Goal: Contribute content: Contribute content

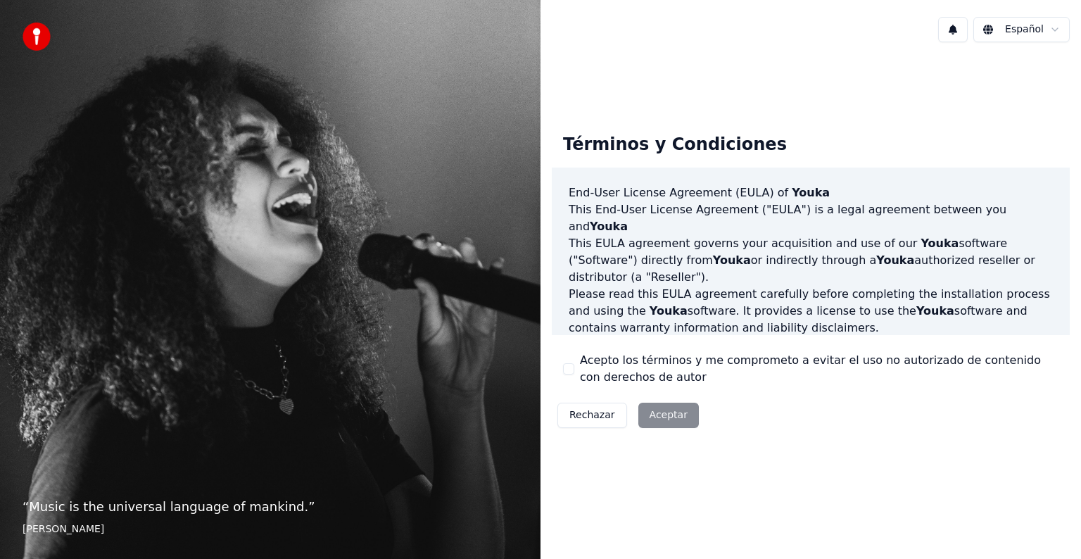
click at [670, 417] on div "Rechazar Aceptar" at bounding box center [628, 415] width 153 height 37
click at [665, 414] on div "Rechazar Aceptar" at bounding box center [628, 415] width 153 height 37
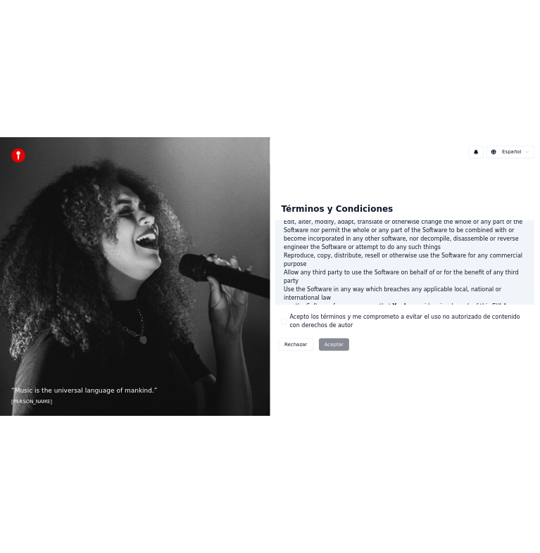
scroll to position [761, 0]
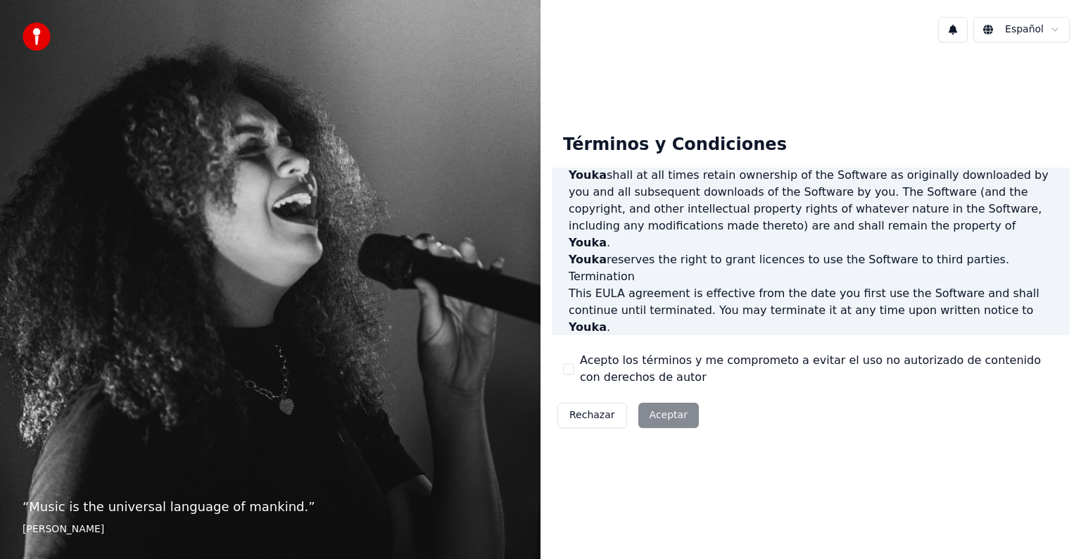
click at [568, 367] on button "Acepto los términos y me comprometo a evitar el uso no autorizado de contenido …" at bounding box center [568, 368] width 11 height 11
click at [674, 417] on button "Aceptar" at bounding box center [668, 415] width 61 height 25
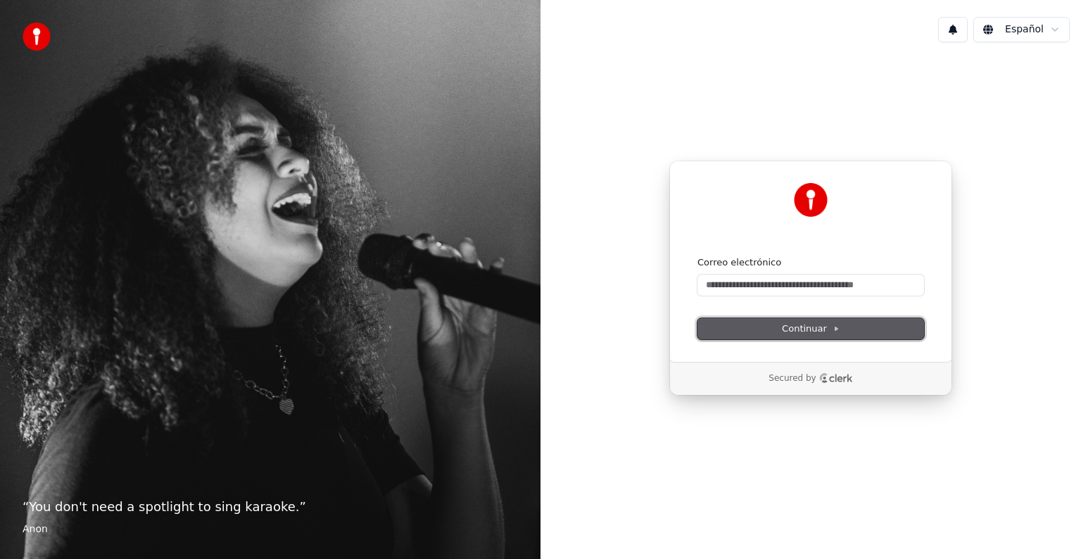
click at [783, 332] on button "Continuar" at bounding box center [811, 328] width 227 height 21
click at [769, 296] on form "Correo electrónico Continuar" at bounding box center [811, 297] width 227 height 83
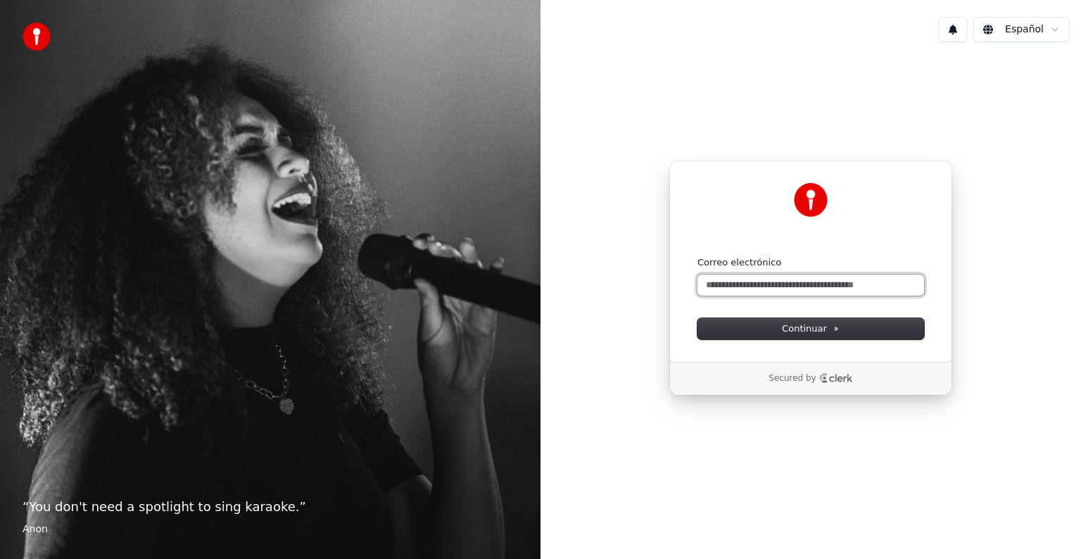
click at [755, 286] on input "Correo electrónico" at bounding box center [811, 285] width 227 height 21
click at [698, 256] on button "submit" at bounding box center [698, 256] width 0 height 0
type input "**********"
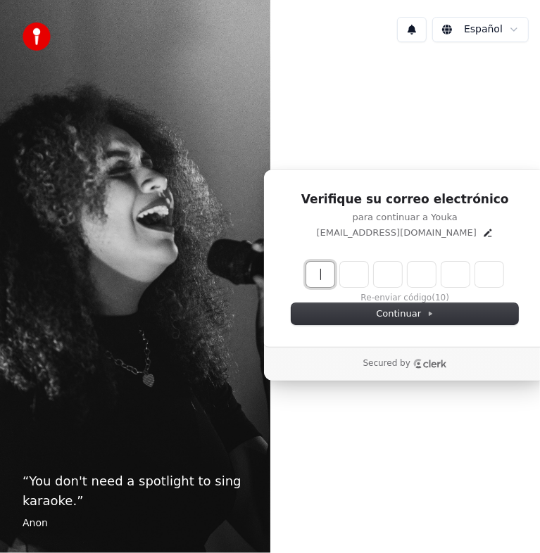
click at [329, 276] on input "Enter verification code" at bounding box center [418, 274] width 225 height 25
type input "******"
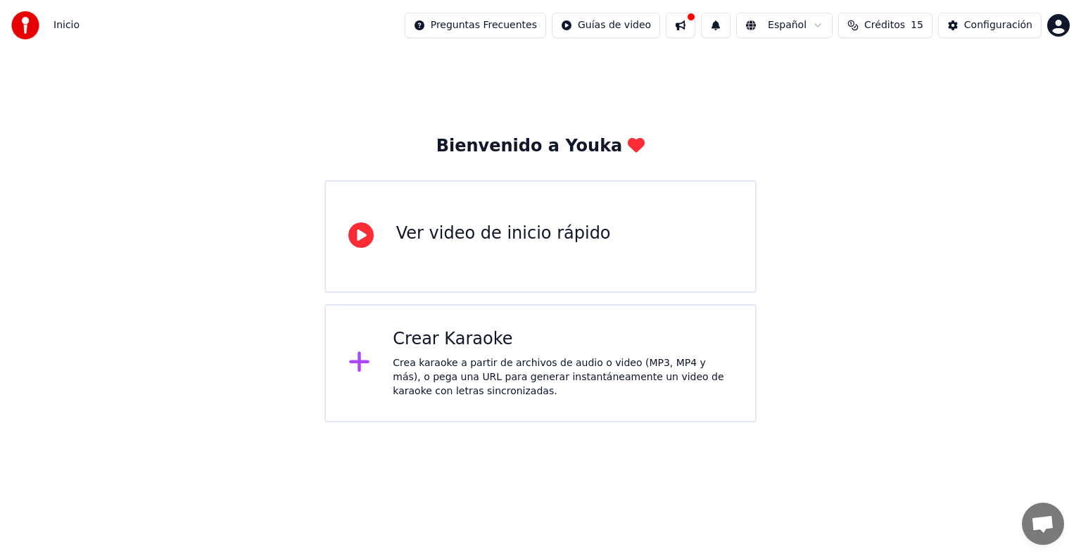
click at [358, 360] on icon at bounding box center [359, 362] width 20 height 20
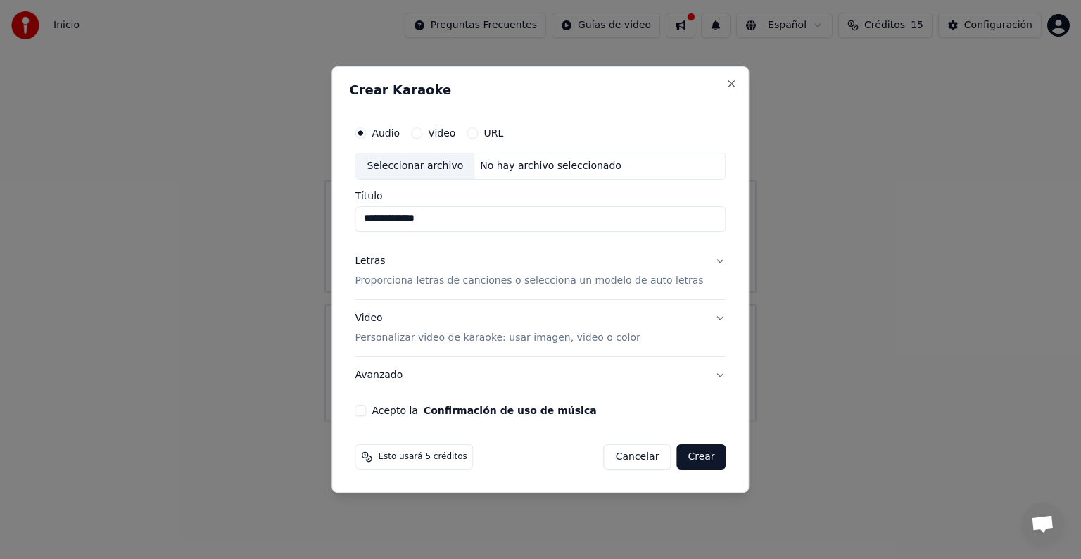
type input "**********"
click at [422, 134] on button "Video" at bounding box center [416, 132] width 11 height 11
click at [434, 222] on input "Título" at bounding box center [540, 218] width 371 height 25
type input "**********"
click at [539, 166] on div "No hay archivo seleccionado" at bounding box center [550, 166] width 153 height 14
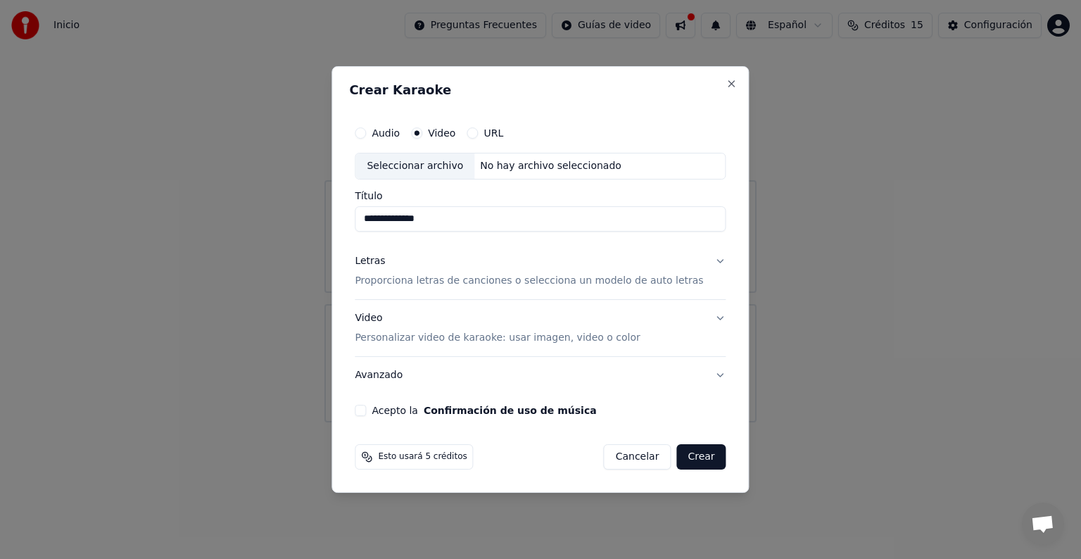
click at [529, 173] on div "Seleccionar archivo No hay archivo seleccionado" at bounding box center [540, 166] width 371 height 27
click at [409, 158] on div "Seleccionar archivo" at bounding box center [414, 165] width 119 height 25
click at [448, 166] on div "Seleccionar archivo" at bounding box center [414, 165] width 119 height 25
click at [400, 132] on label "Audio" at bounding box center [386, 133] width 28 height 10
click at [366, 132] on button "Audio" at bounding box center [360, 132] width 11 height 11
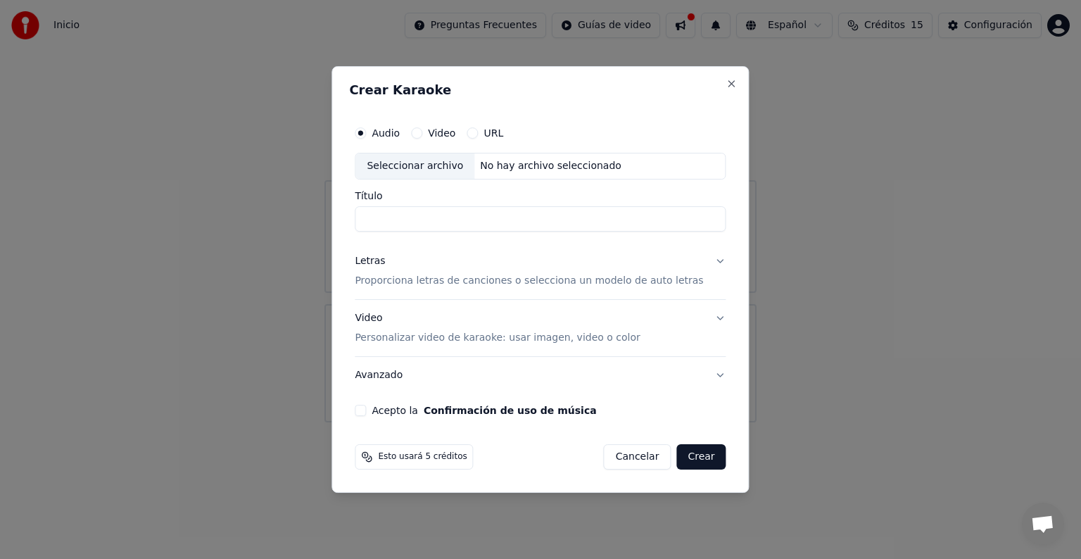
click at [410, 217] on input "Título" at bounding box center [540, 218] width 371 height 25
click at [423, 160] on div "Seleccionar archivo" at bounding box center [414, 165] width 119 height 25
type input "**********"
click at [539, 448] on button "Crear" at bounding box center [700, 456] width 49 height 25
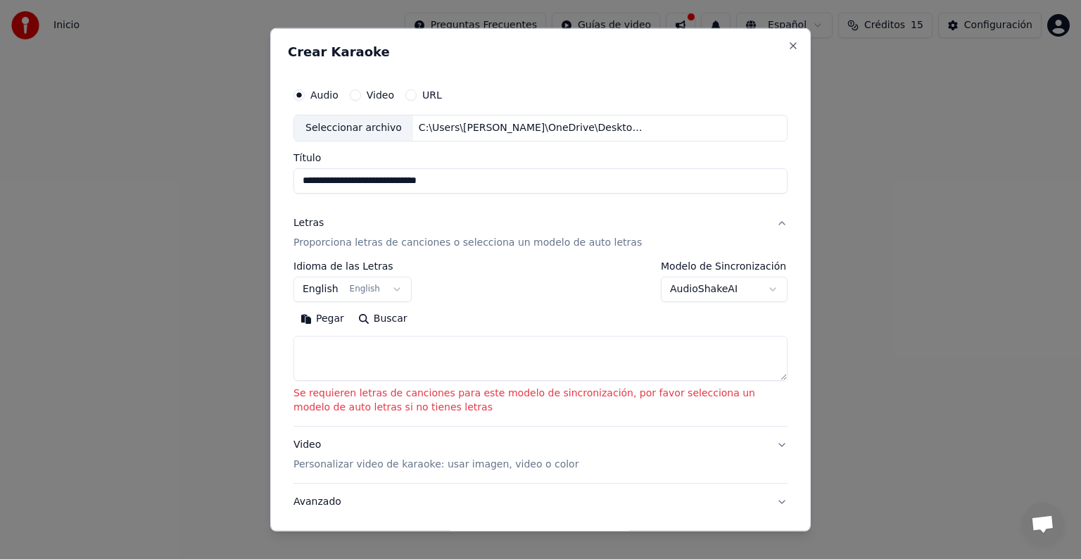
click at [388, 287] on button "English English" at bounding box center [353, 289] width 118 height 25
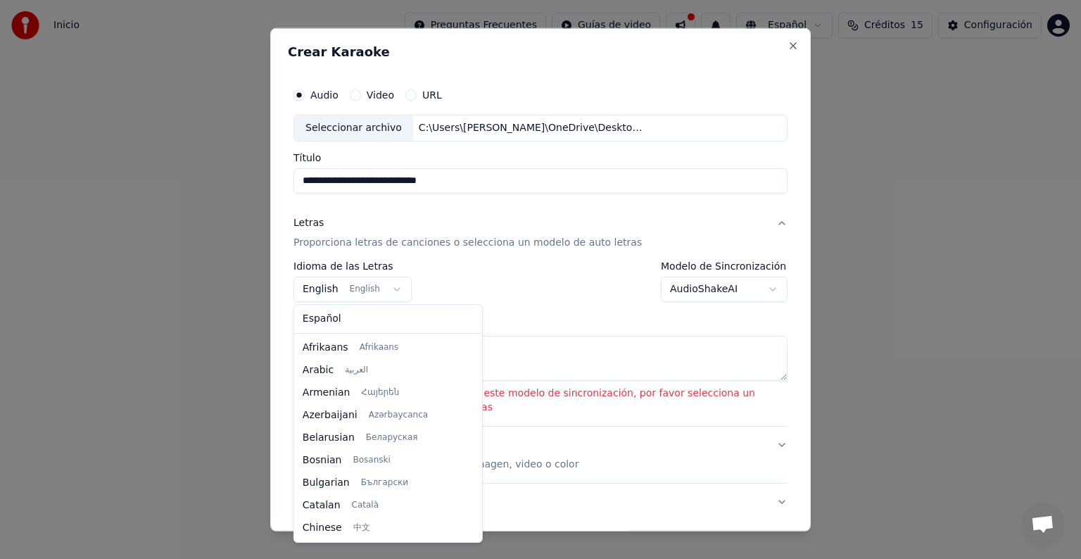
scroll to position [113, 0]
select select "**"
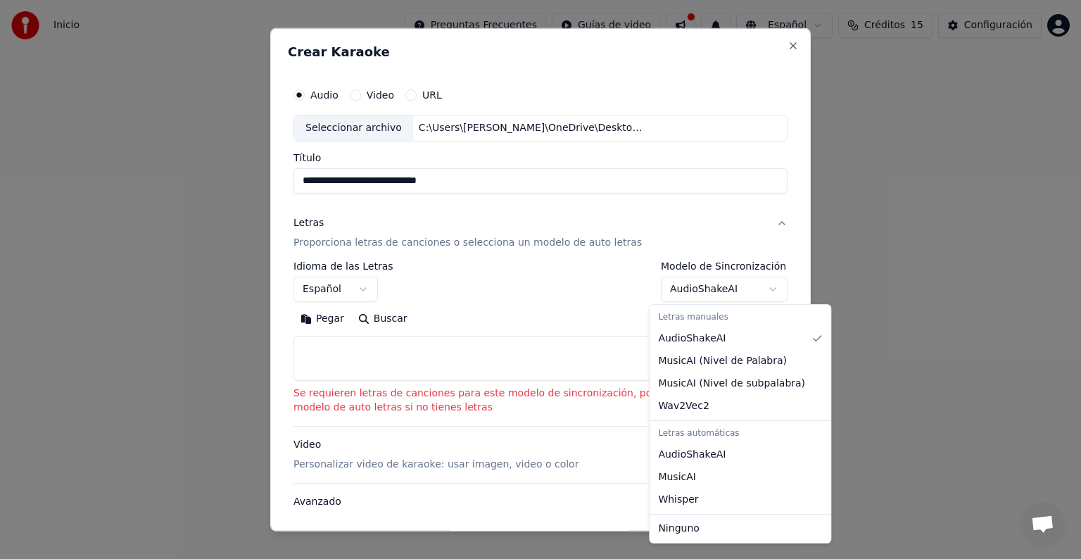
click at [539, 289] on body "**********" at bounding box center [540, 211] width 1081 height 422
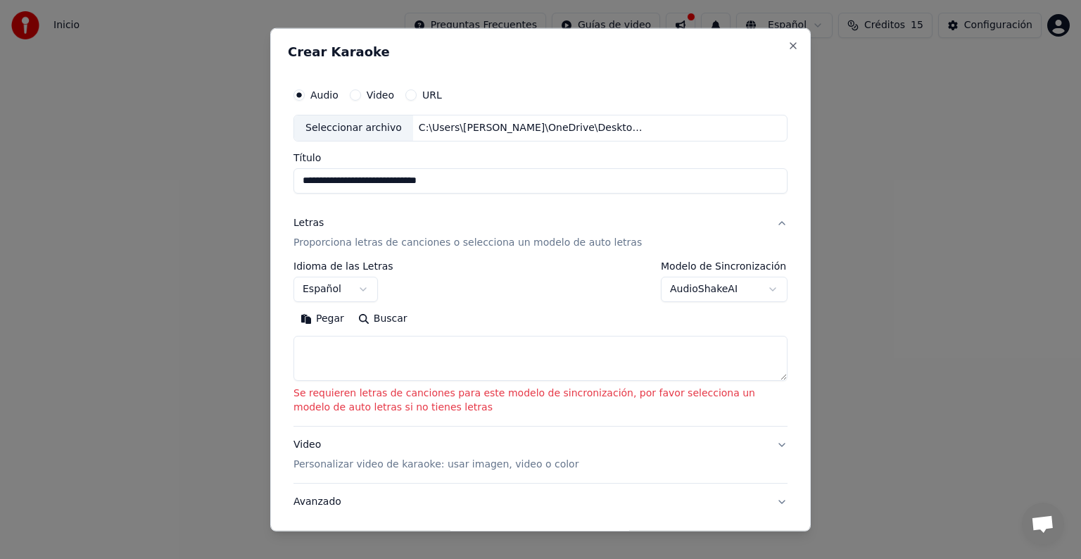
click at [539, 358] on textarea at bounding box center [541, 358] width 494 height 45
paste textarea "**********"
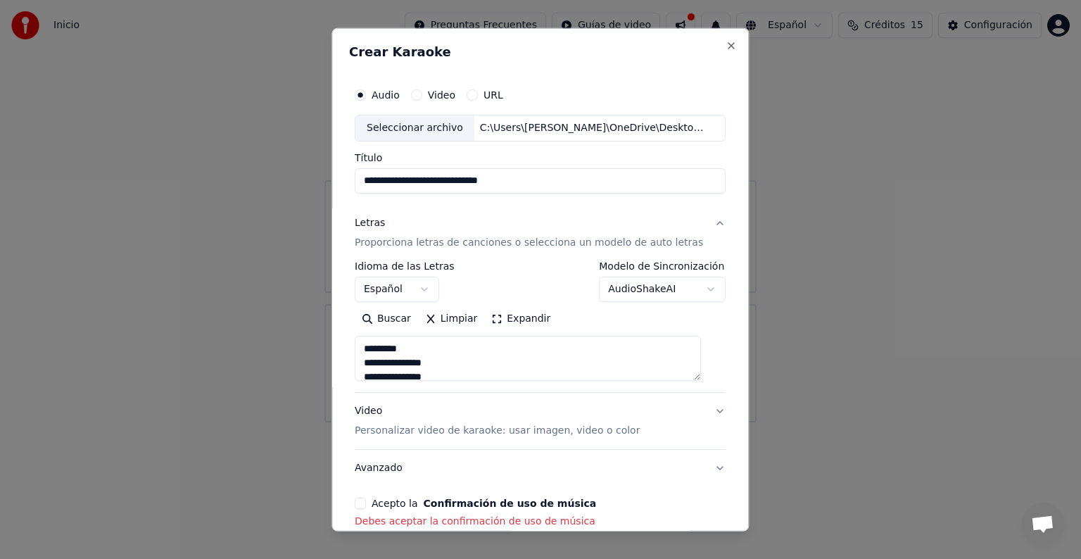
scroll to position [862, 0]
drag, startPoint x: 400, startPoint y: 347, endPoint x: 310, endPoint y: 343, distance: 90.2
click at [310, 343] on body "**********" at bounding box center [540, 211] width 1081 height 422
click at [414, 362] on textarea at bounding box center [528, 358] width 346 height 45
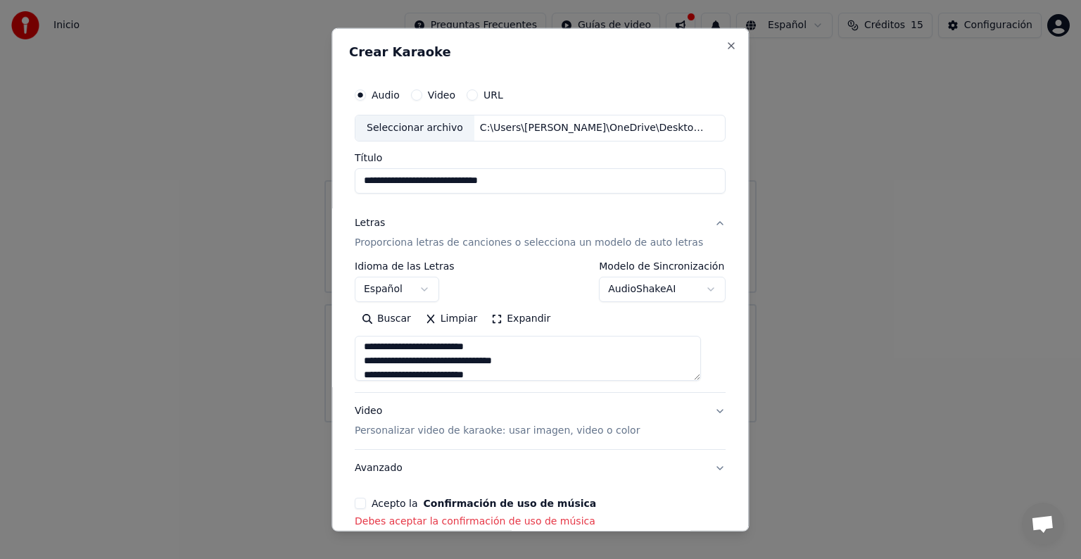
scroll to position [805, 0]
drag, startPoint x: 414, startPoint y: 362, endPoint x: 379, endPoint y: 359, distance: 34.7
click at [379, 359] on textarea at bounding box center [528, 358] width 346 height 45
click at [539, 368] on textarea at bounding box center [528, 358] width 346 height 45
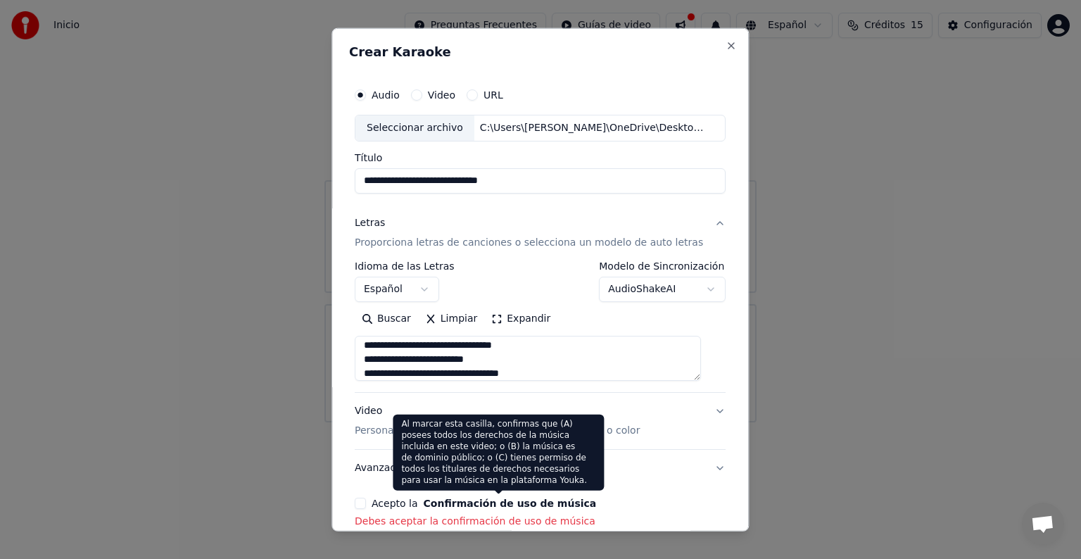
type textarea "**********"
click at [525, 507] on button "Confirmación de uso de música" at bounding box center [510, 503] width 173 height 10
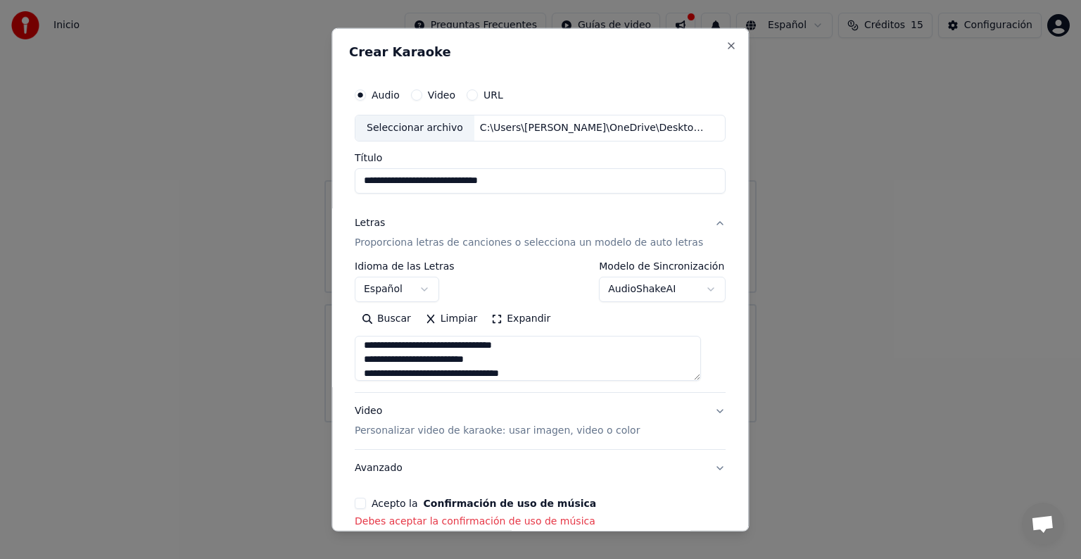
click at [366, 502] on button "Acepto la Confirmación de uso de música" at bounding box center [360, 503] width 11 height 11
type button "on"
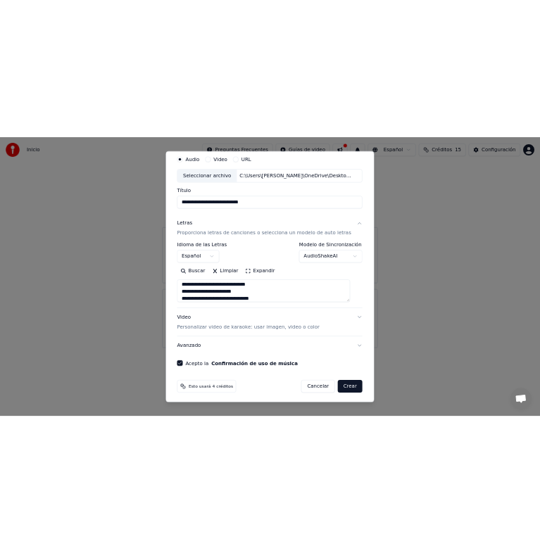
scroll to position [53, 0]
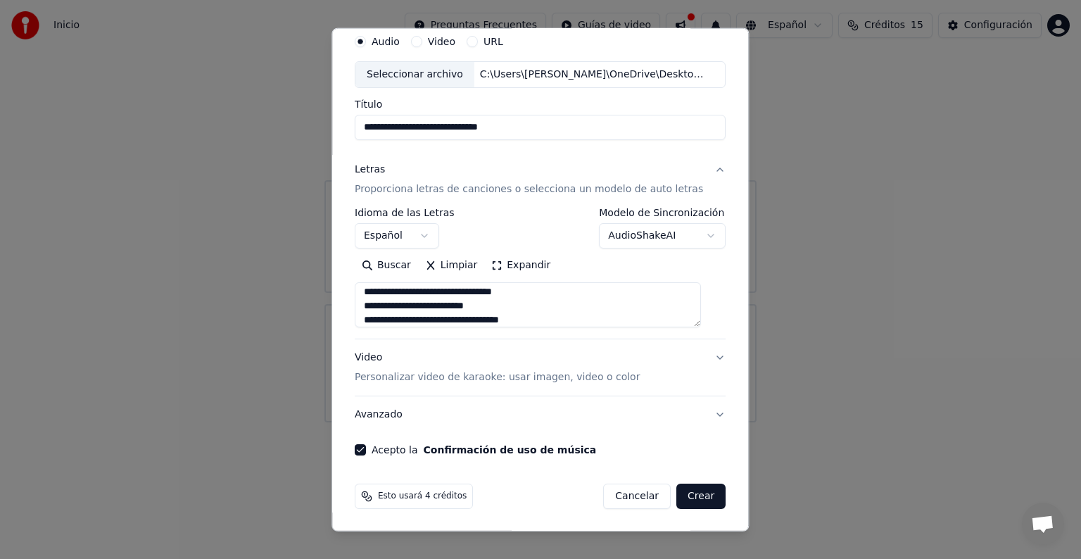
click at [539, 497] on button "Crear" at bounding box center [700, 496] width 49 height 25
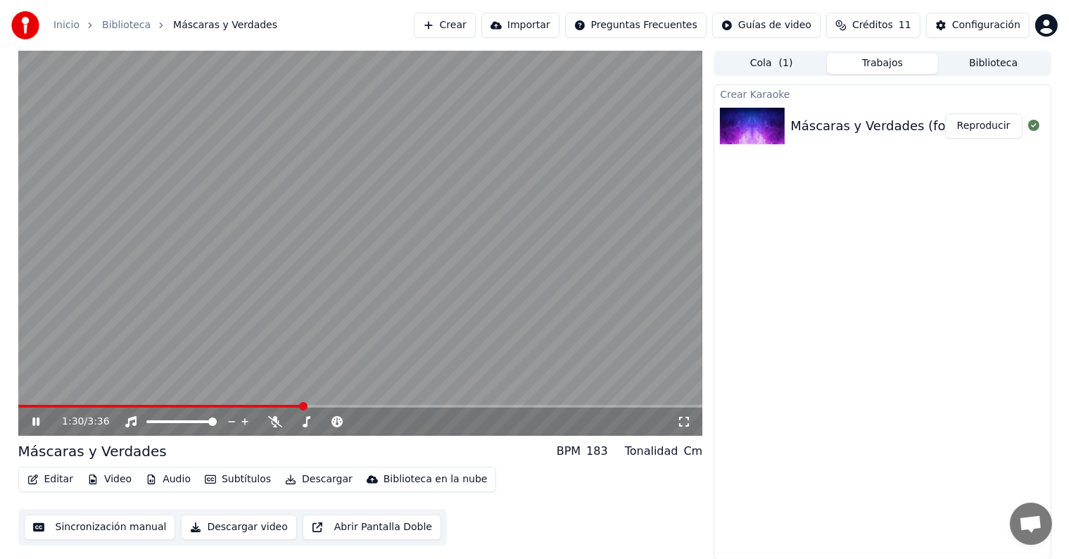
click at [312, 273] on video at bounding box center [360, 243] width 685 height 385
click at [539, 130] on button "Reproducir" at bounding box center [983, 125] width 77 height 25
click at [363, 317] on video at bounding box center [360, 243] width 685 height 385
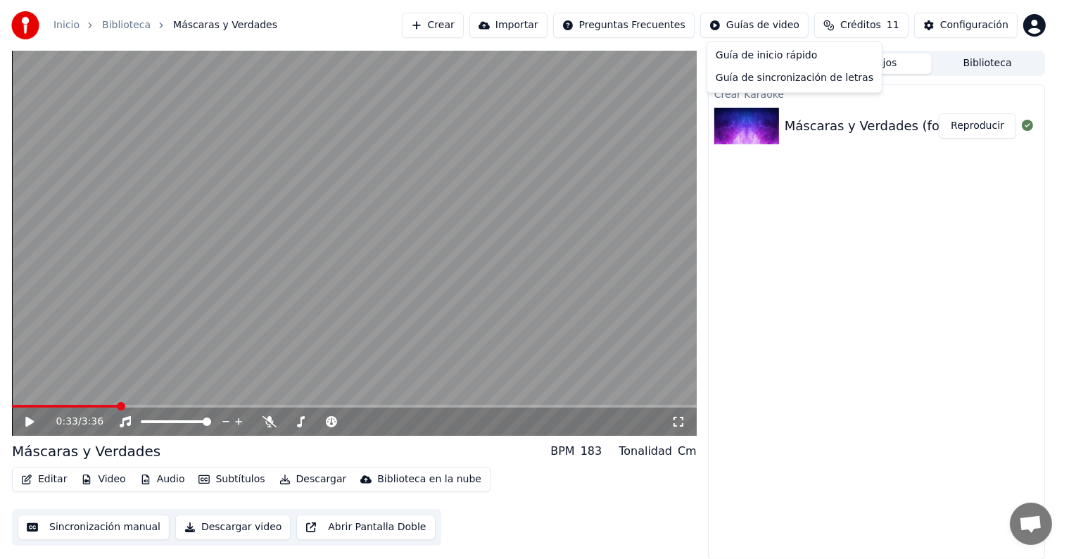
click at [539, 34] on html "Inicio Biblioteca Máscaras y Verdades Crear Importar Preguntas Frecuentes Guías…" at bounding box center [534, 279] width 1069 height 559
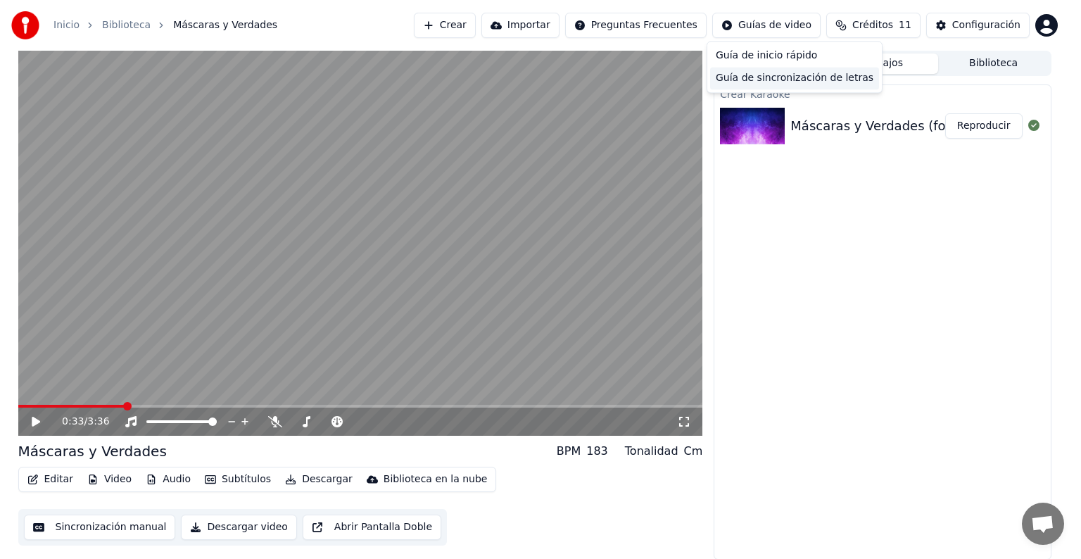
click at [539, 76] on div "Guía de sincronización de letras" at bounding box center [794, 78] width 169 height 23
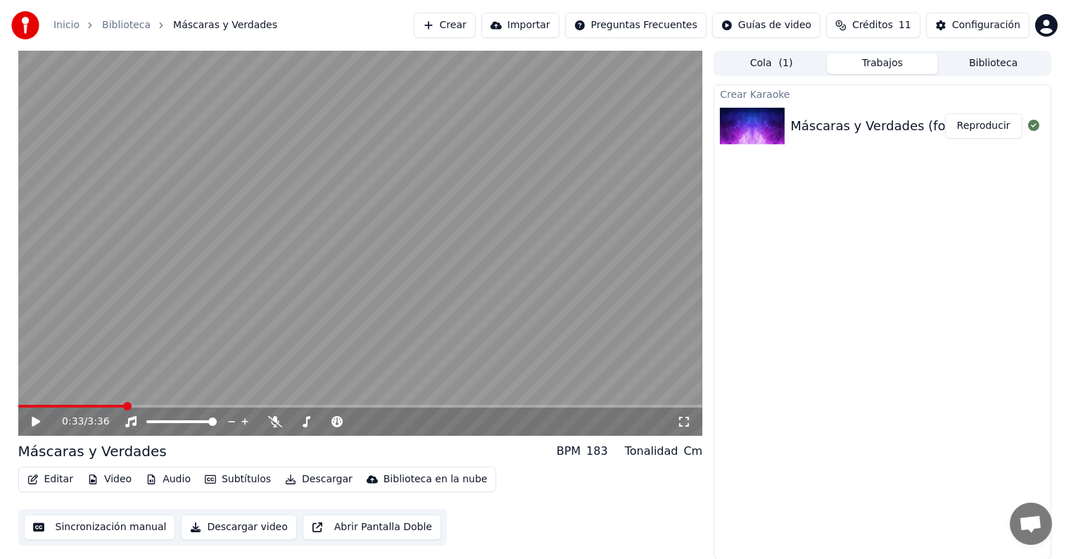
click at [539, 298] on div "Crear Karaoke Máscaras y Verdades (folclórica) Reproducir" at bounding box center [882, 321] width 337 height 475
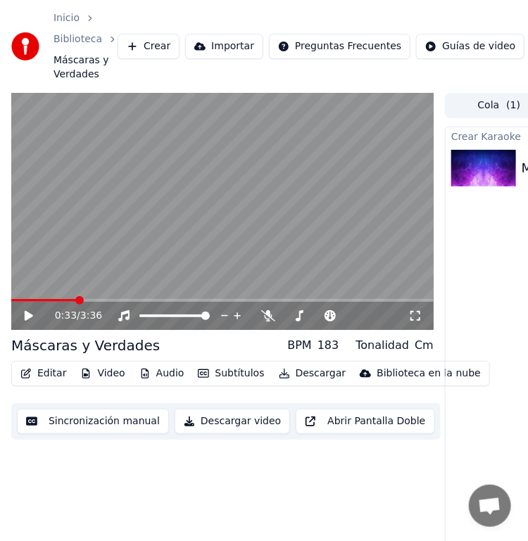
click at [39, 381] on button "Editar" at bounding box center [43, 374] width 57 height 20
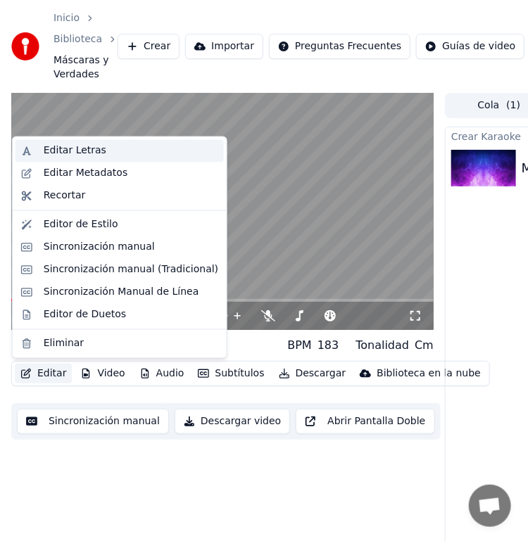
click at [174, 153] on div "Editar Letras" at bounding box center [131, 151] width 175 height 14
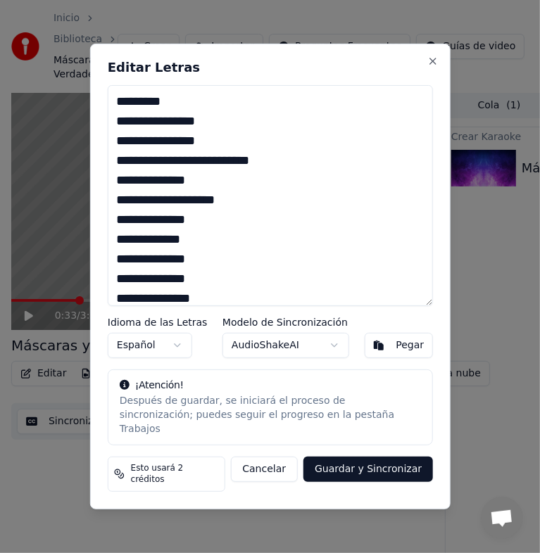
drag, startPoint x: 84, startPoint y: 111, endPoint x: -7, endPoint y: 114, distance: 91.6
click at [0, 114] on html "Inicio Biblioteca Máscaras y Verdades Crear Importar Preguntas Frecuentes Guías…" at bounding box center [270, 276] width 540 height 553
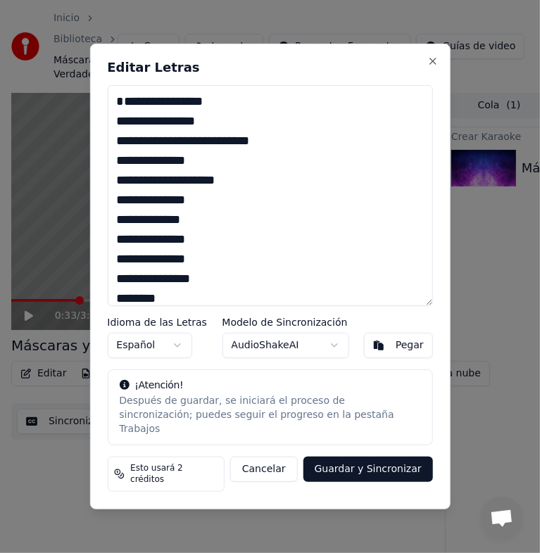
drag, startPoint x: 65, startPoint y: 225, endPoint x: 43, endPoint y: 222, distance: 22.0
click at [43, 222] on body "Inicio Biblioteca Máscaras y Verdades Crear Importar Preguntas Frecuentes Guías…" at bounding box center [264, 276] width 528 height 553
click at [200, 250] on textarea at bounding box center [269, 195] width 325 height 221
drag, startPoint x: 188, startPoint y: 253, endPoint x: 102, endPoint y: 253, distance: 85.9
click at [102, 253] on div "Editar Letras Idioma de las Letras Español Modelo de Sincronización AudioShakeA…" at bounding box center [269, 277] width 360 height 466
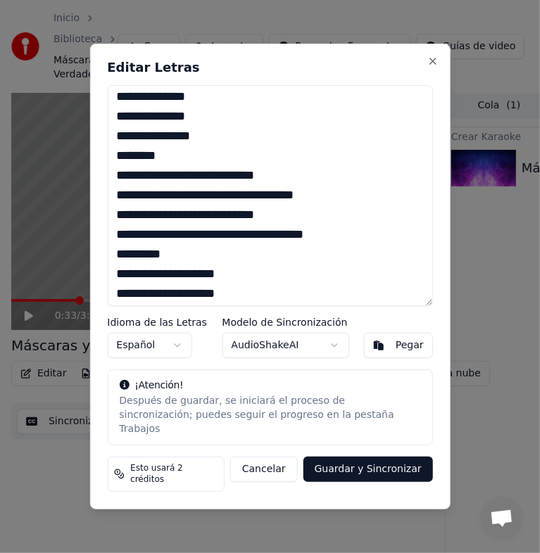
scroll to position [141, 0]
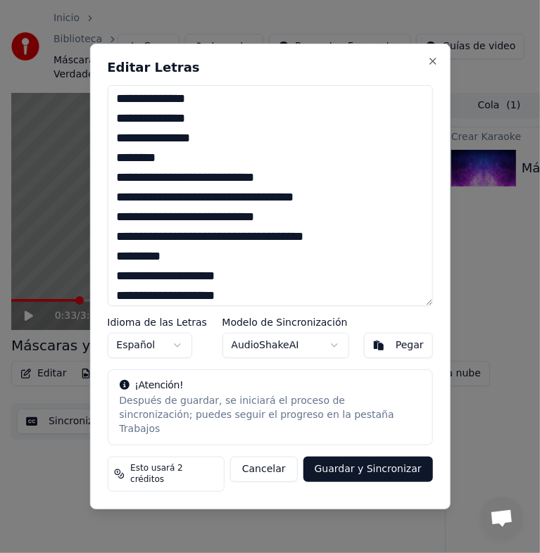
drag, startPoint x: 166, startPoint y: 197, endPoint x: 92, endPoint y: 195, distance: 74.6
click at [92, 195] on div "Editar Letras Idioma de las Letras Español Modelo de Sincronización AudioShakeA…" at bounding box center [269, 277] width 360 height 466
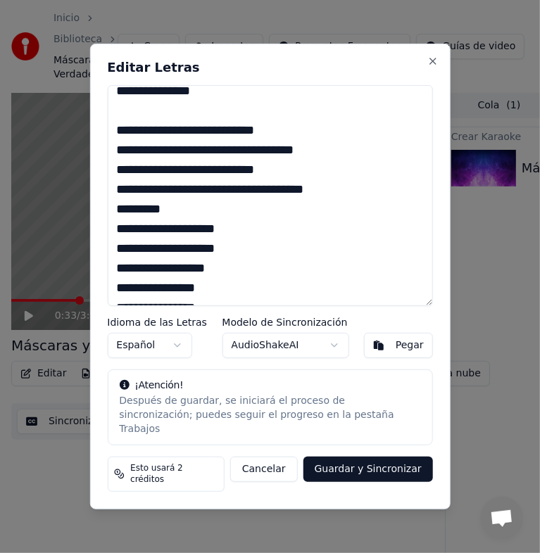
scroll to position [211, 0]
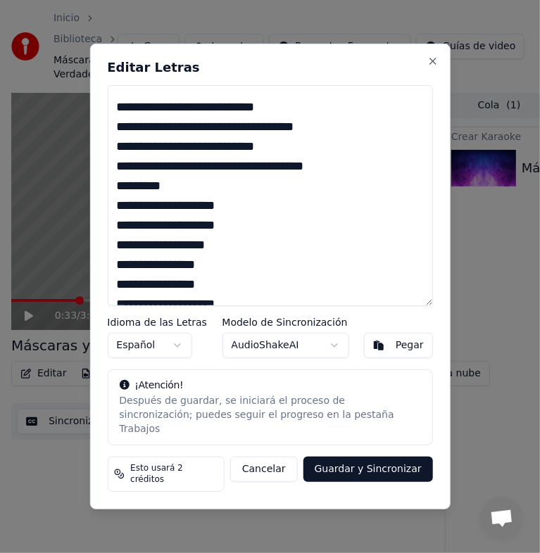
drag, startPoint x: 164, startPoint y: 214, endPoint x: 92, endPoint y: 213, distance: 72.5
click at [92, 213] on div "Editar Letras Idioma de las Letras Español Modelo de Sincronización AudioShakeA…" at bounding box center [269, 277] width 360 height 466
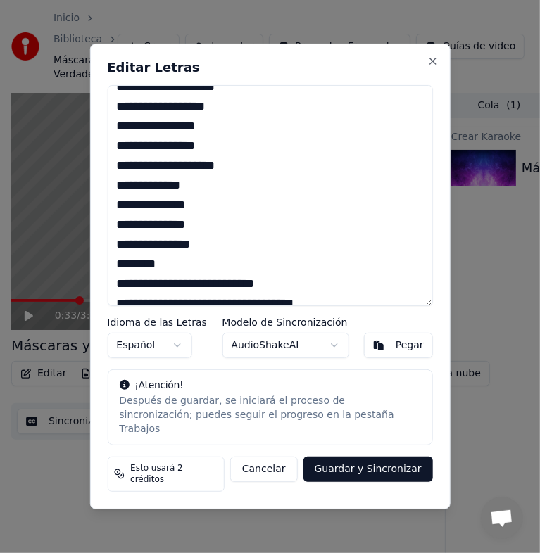
scroll to position [352, 0]
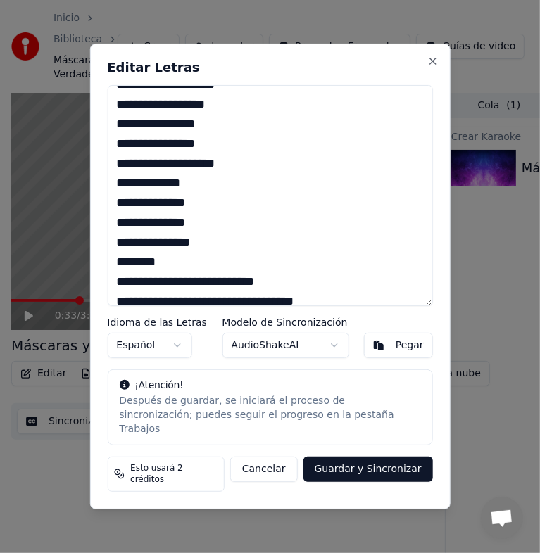
drag, startPoint x: 197, startPoint y: 213, endPoint x: 109, endPoint y: 210, distance: 88.0
click at [109, 210] on textarea at bounding box center [269, 195] width 325 height 221
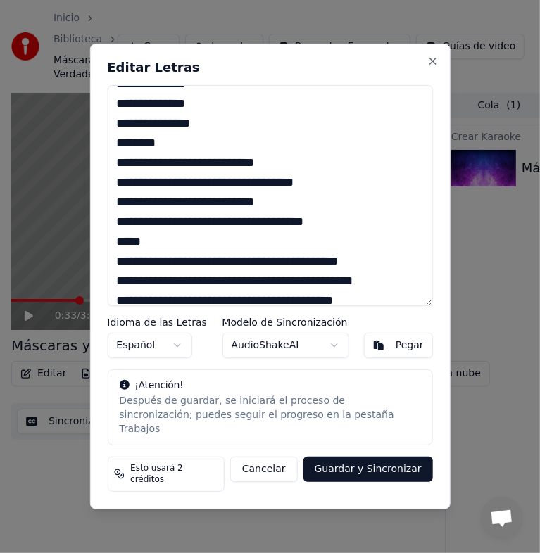
scroll to position [493, 0]
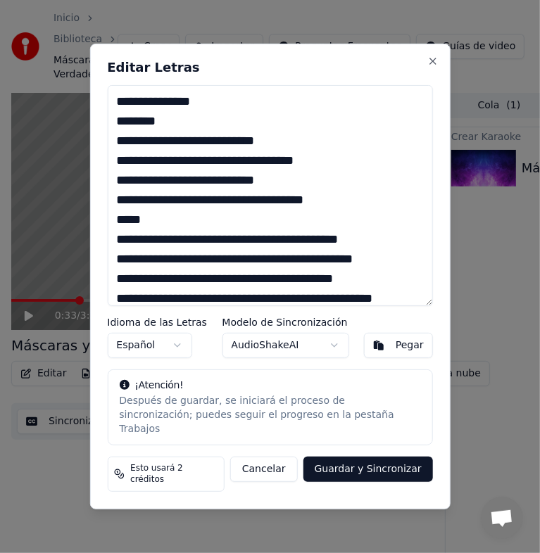
drag, startPoint x: 165, startPoint y: 152, endPoint x: 108, endPoint y: 152, distance: 57.0
click at [108, 152] on textarea at bounding box center [269, 195] width 325 height 221
drag, startPoint x: 146, startPoint y: 248, endPoint x: 87, endPoint y: 249, distance: 58.4
click at [87, 249] on body "Inicio Biblioteca Máscaras y Verdades Crear Importar Preguntas Frecuentes Guías…" at bounding box center [264, 276] width 528 height 553
click at [149, 242] on textarea at bounding box center [269, 195] width 325 height 221
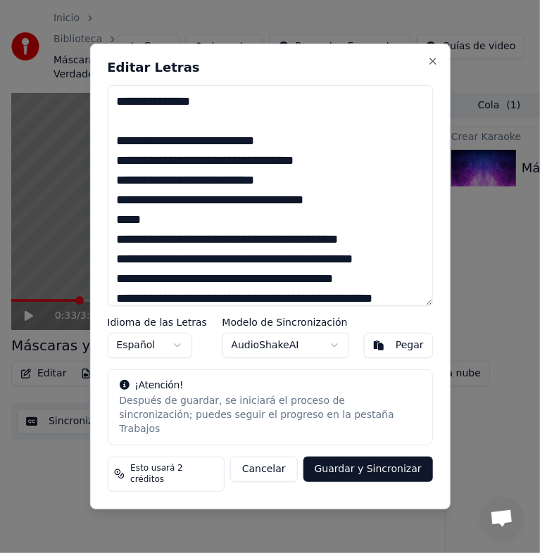
drag, startPoint x: 150, startPoint y: 251, endPoint x: 115, endPoint y: 247, distance: 34.7
click at [115, 247] on textarea at bounding box center [269, 195] width 325 height 221
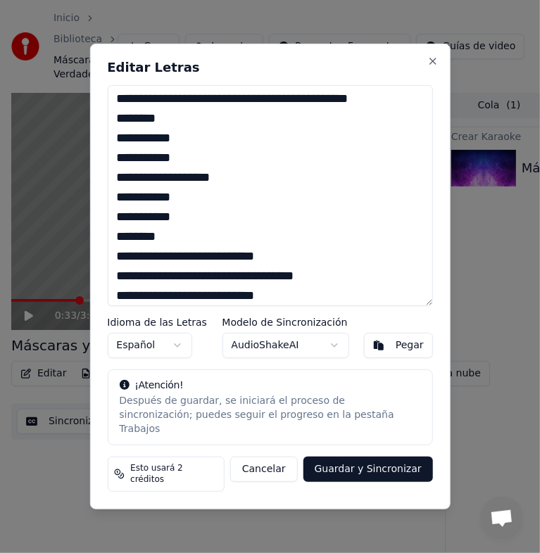
scroll to position [774, 0]
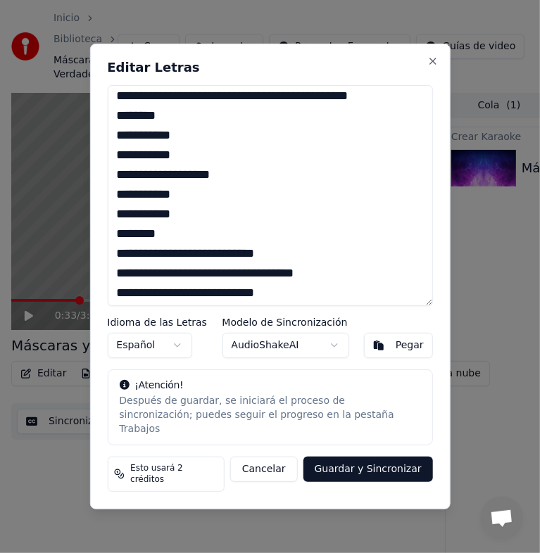
drag, startPoint x: 166, startPoint y: 168, endPoint x: 117, endPoint y: 170, distance: 49.4
click at [117, 170] on textarea at bounding box center [269, 195] width 325 height 221
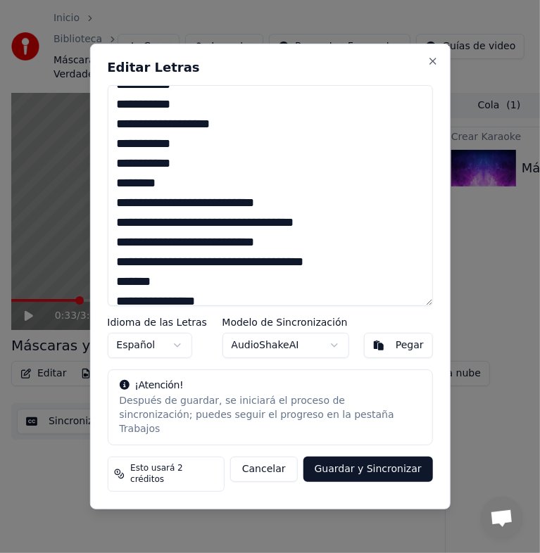
scroll to position [845, 0]
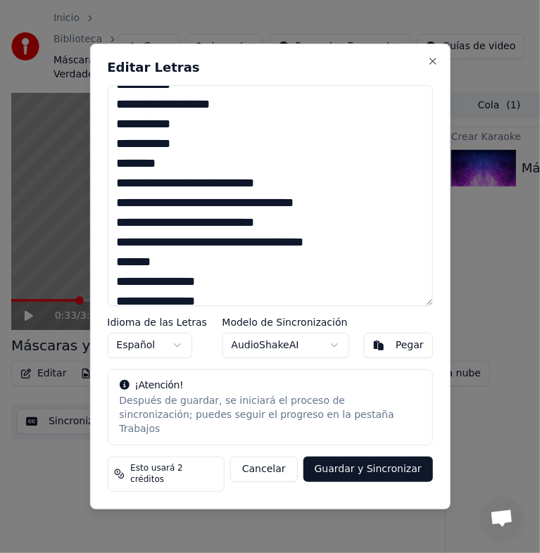
drag, startPoint x: 165, startPoint y: 210, endPoint x: 106, endPoint y: 214, distance: 58.5
click at [106, 214] on div "Editar Letras Idioma de las Letras Español Modelo de Sincronización AudioShakeA…" at bounding box center [269, 277] width 360 height 466
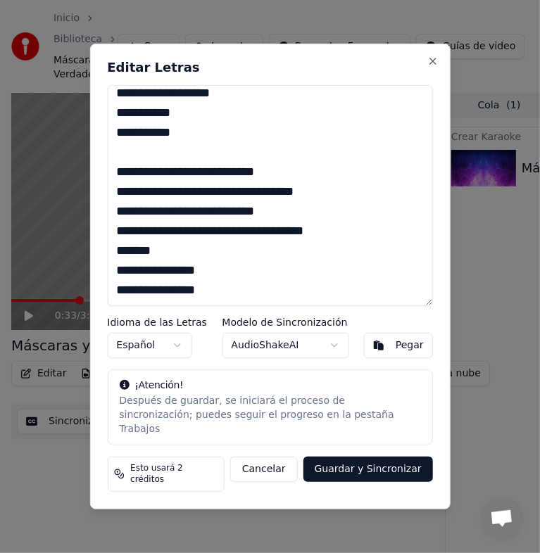
scroll to position [895, 0]
drag, startPoint x: 165, startPoint y: 264, endPoint x: 110, endPoint y: 264, distance: 55.6
click at [111, 264] on textarea at bounding box center [269, 195] width 325 height 221
click at [380, 467] on button "Guardar y Sincronizar" at bounding box center [368, 469] width 130 height 25
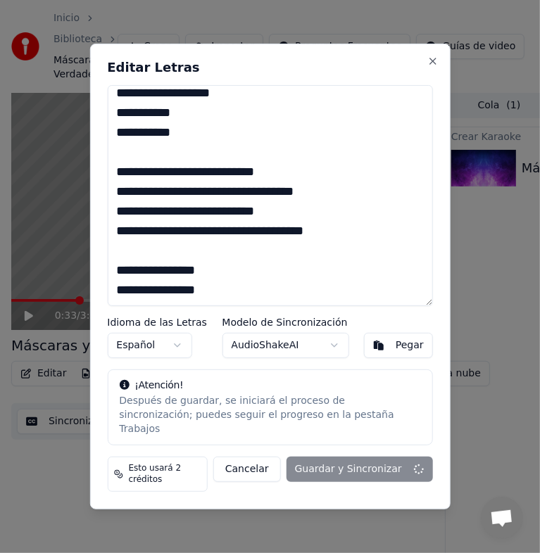
type textarea "**********"
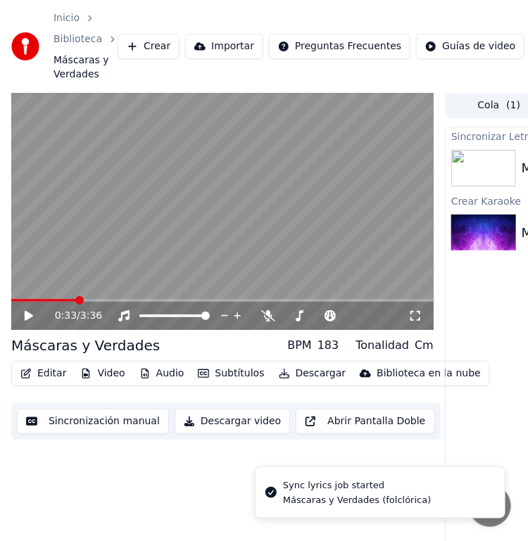
drag, startPoint x: 111, startPoint y: 215, endPoint x: 84, endPoint y: 227, distance: 29.3
click at [110, 216] on video at bounding box center [222, 212] width 422 height 238
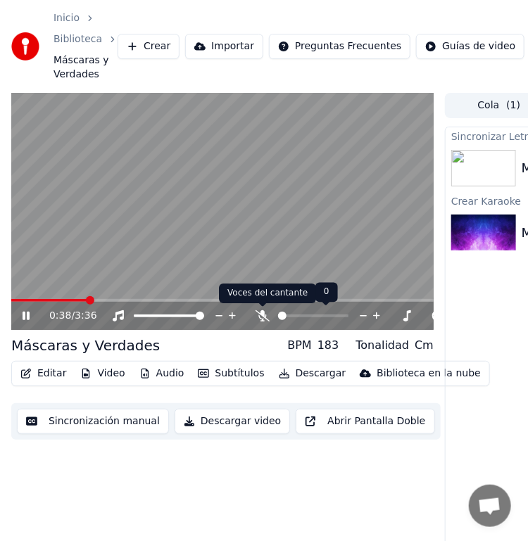
click at [275, 316] on div at bounding box center [326, 316] width 113 height 14
click at [284, 320] on span at bounding box center [287, 316] width 8 height 8
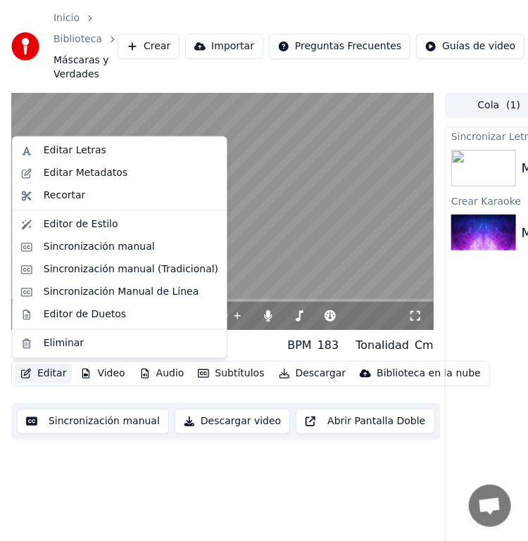
click at [53, 377] on button "Editar" at bounding box center [43, 374] width 57 height 20
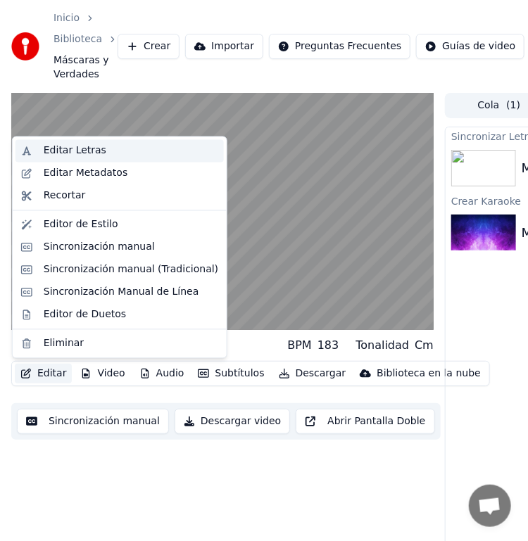
click at [125, 152] on div "Editar Letras" at bounding box center [131, 151] width 175 height 14
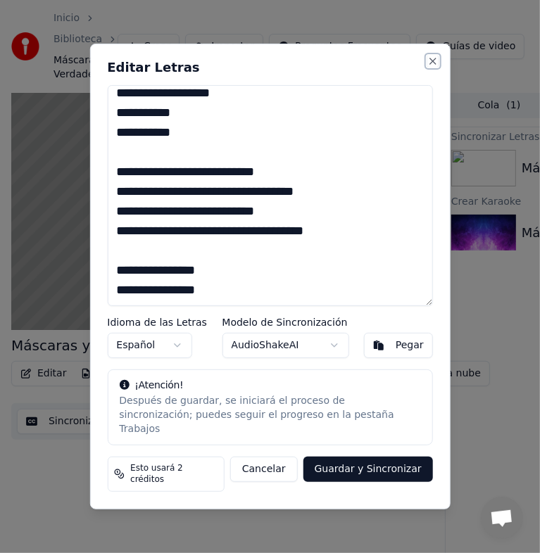
click at [433, 67] on button "Close" at bounding box center [432, 61] width 11 height 11
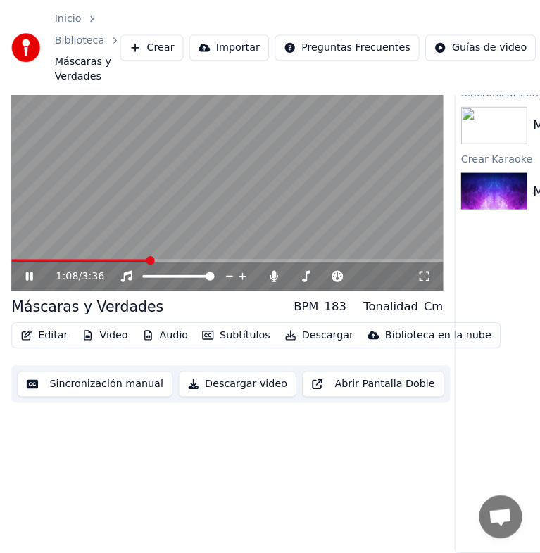
scroll to position [0, 0]
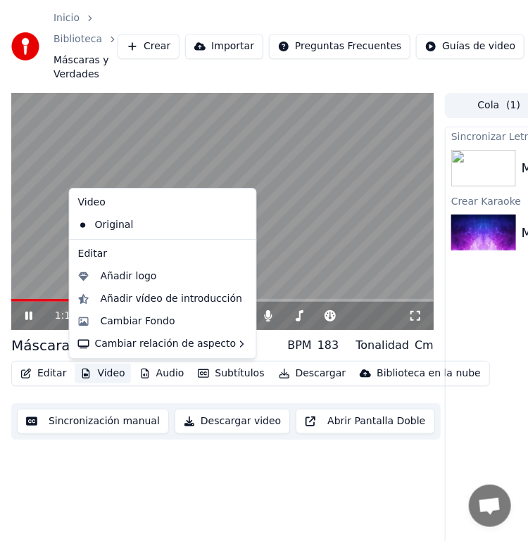
click at [88, 370] on icon "button" at bounding box center [85, 374] width 11 height 10
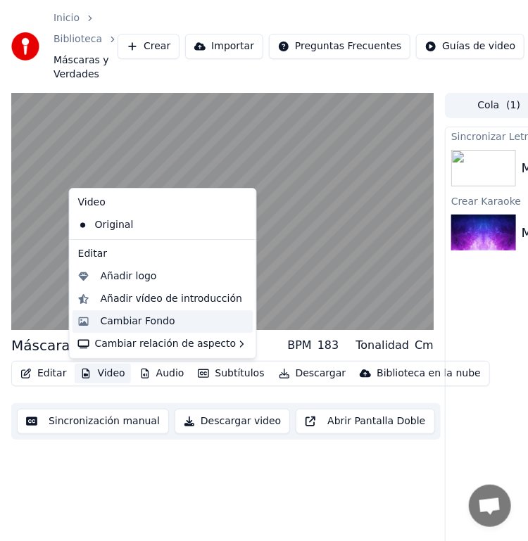
click at [118, 327] on div "Cambiar Fondo" at bounding box center [138, 322] width 75 height 14
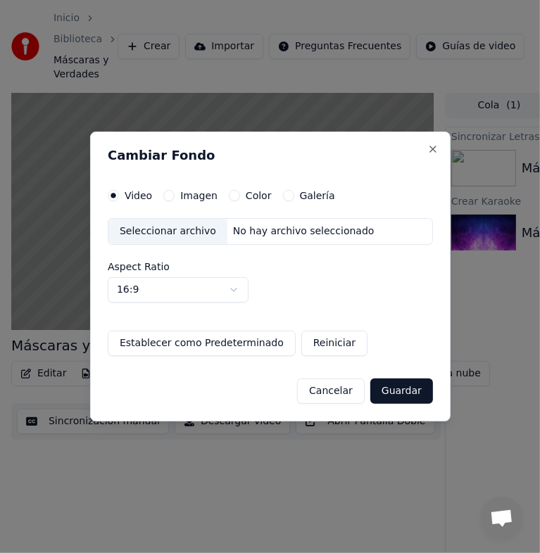
click at [186, 198] on label "Imagen" at bounding box center [198, 196] width 37 height 10
click at [175, 198] on button "Imagen" at bounding box center [168, 195] width 11 height 11
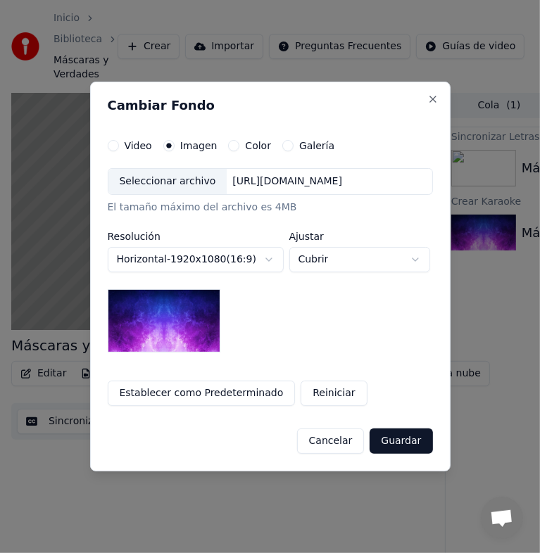
click at [245, 146] on label "Color" at bounding box center [258, 146] width 26 height 10
click at [239, 146] on button "Color" at bounding box center [233, 145] width 11 height 11
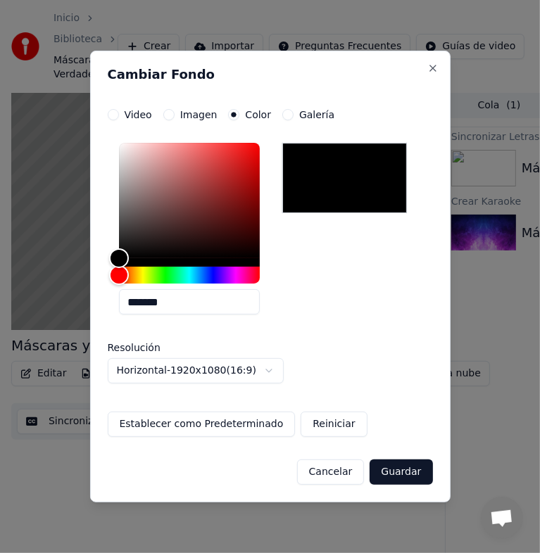
click at [299, 111] on label "Galería" at bounding box center [316, 115] width 35 height 10
click at [294, 111] on button "Galería" at bounding box center [287, 114] width 11 height 11
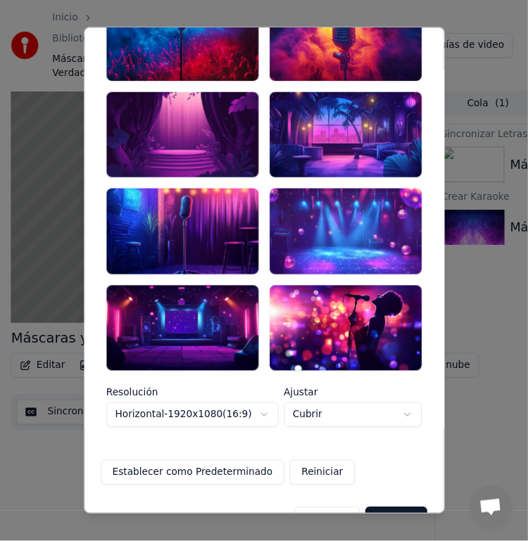
scroll to position [358, 0]
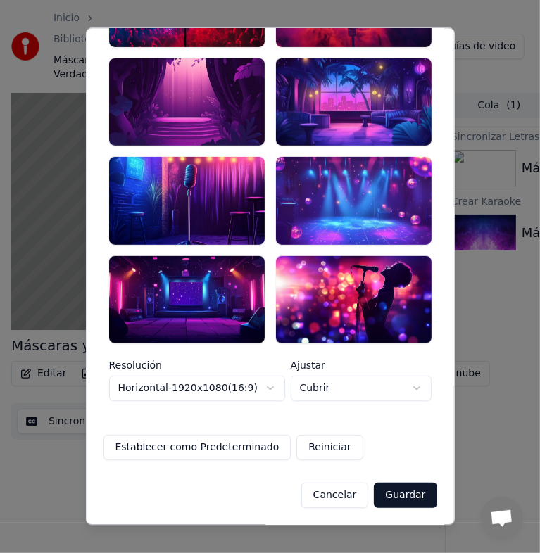
click at [329, 494] on button "Cancelar" at bounding box center [335, 495] width 68 height 25
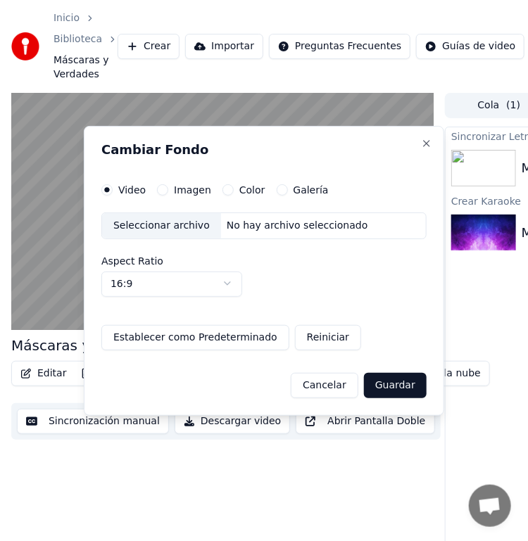
scroll to position [0, 0]
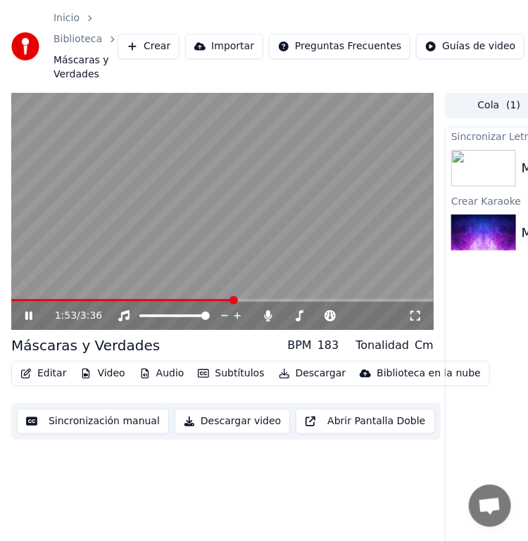
click at [231, 251] on video at bounding box center [222, 212] width 422 height 238
click at [11, 296] on span at bounding box center [15, 300] width 8 height 8
click at [258, 303] on div "2:12 / 3:36" at bounding box center [222, 316] width 422 height 28
click at [254, 299] on span at bounding box center [133, 300] width 244 height 3
click at [306, 206] on video at bounding box center [222, 212] width 422 height 238
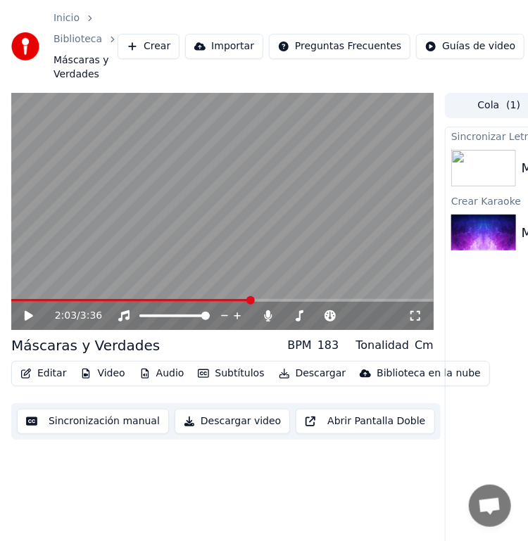
click at [251, 301] on span at bounding box center [131, 300] width 240 height 3
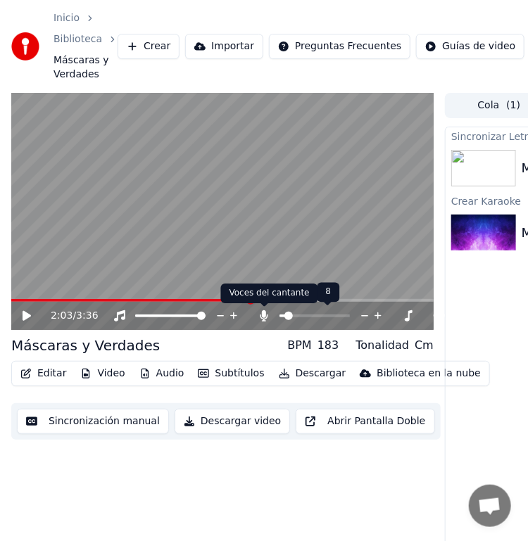
click at [263, 316] on icon at bounding box center [264, 315] width 8 height 11
click at [291, 315] on span at bounding box center [314, 316] width 70 height 3
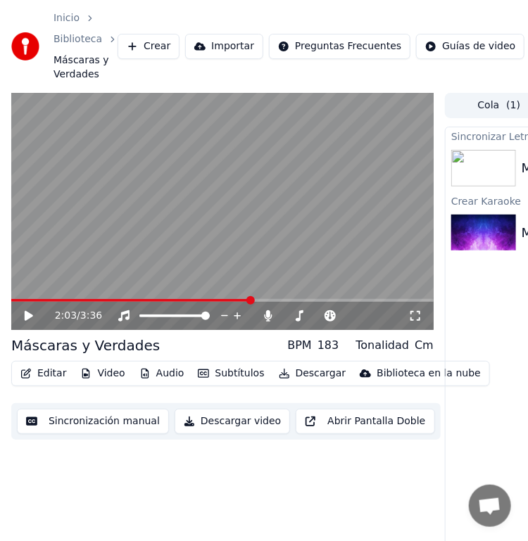
click at [256, 272] on video at bounding box center [222, 212] width 422 height 238
click at [14, 301] on span at bounding box center [222, 300] width 422 height 3
click at [174, 228] on video at bounding box center [222, 212] width 422 height 238
click at [261, 300] on span at bounding box center [136, 300] width 250 height 3
click at [247, 301] on span at bounding box center [129, 300] width 236 height 3
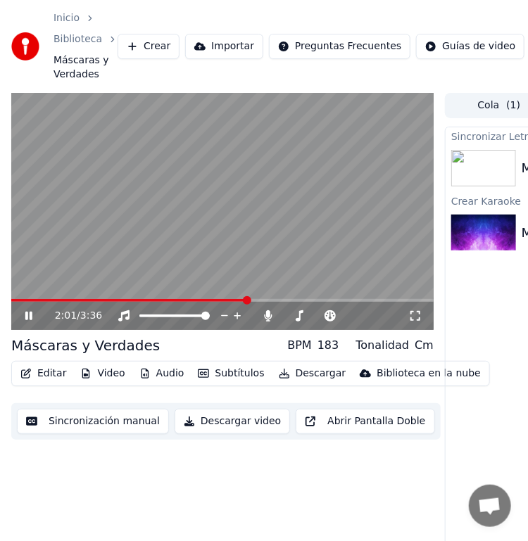
click at [247, 301] on span at bounding box center [129, 300] width 236 height 3
click at [417, 315] on icon at bounding box center [415, 315] width 14 height 11
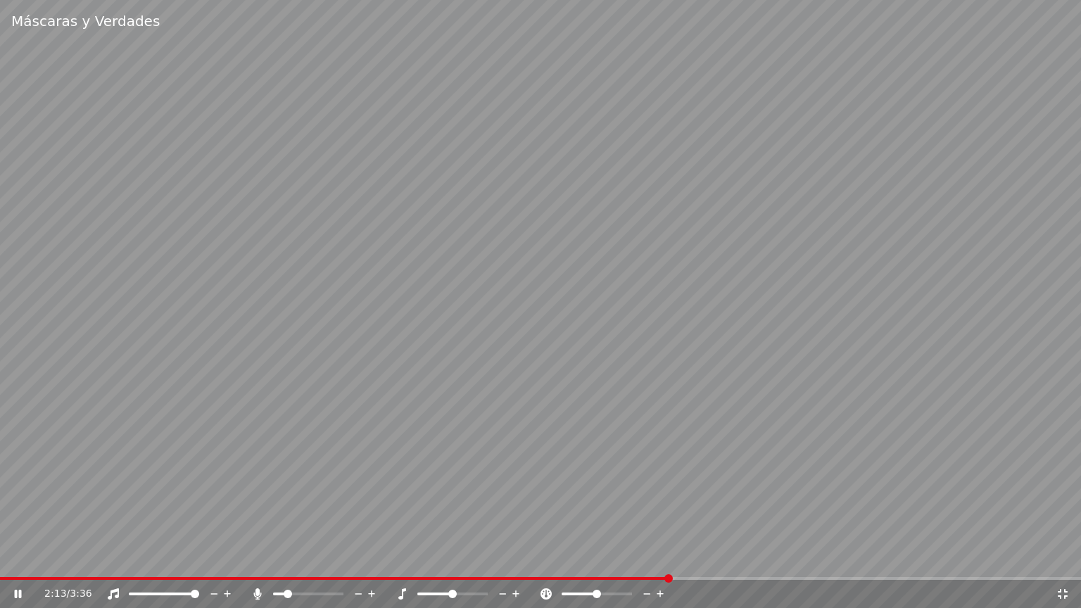
click at [539, 553] on video at bounding box center [540, 304] width 1081 height 608
click at [539, 553] on span at bounding box center [322, 578] width 645 height 3
click at [539, 482] on video at bounding box center [540, 304] width 1081 height 608
click at [539, 553] on span at bounding box center [312, 578] width 625 height 3
click at [539, 553] on video at bounding box center [540, 304] width 1081 height 608
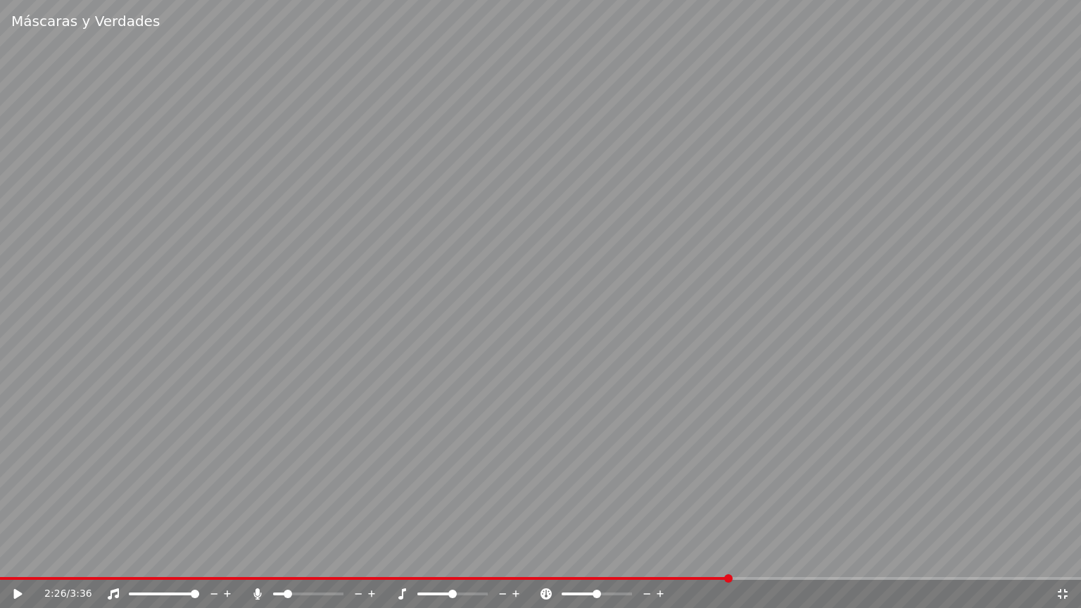
click at [539, 553] on video at bounding box center [540, 304] width 1081 height 608
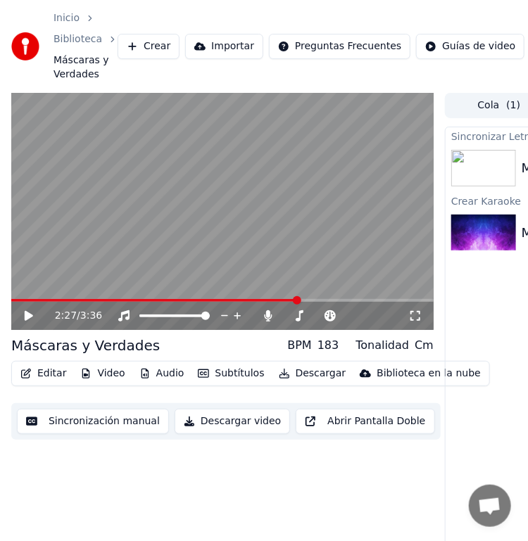
click at [206, 297] on video at bounding box center [222, 212] width 422 height 238
click at [220, 305] on span at bounding box center [222, 300] width 8 height 8
click at [232, 262] on video at bounding box center [222, 212] width 422 height 238
click at [15, 302] on div "3:36 / 3:36" at bounding box center [222, 316] width 422 height 28
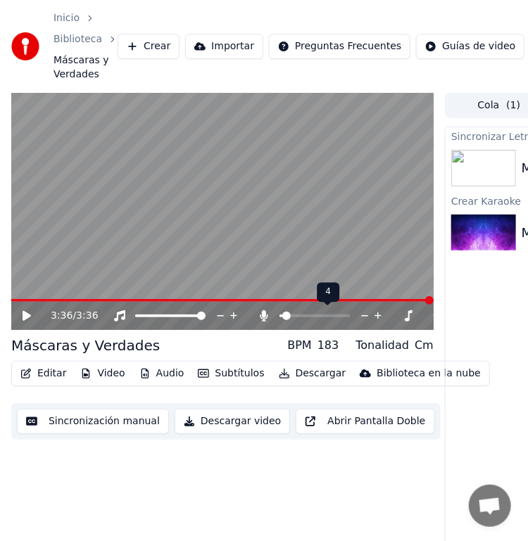
click at [282, 317] on span at bounding box center [280, 316] width 3 height 3
click at [286, 314] on span at bounding box center [286, 316] width 8 height 8
click at [289, 315] on span at bounding box center [286, 316] width 8 height 8
click at [377, 318] on icon at bounding box center [378, 316] width 13 height 14
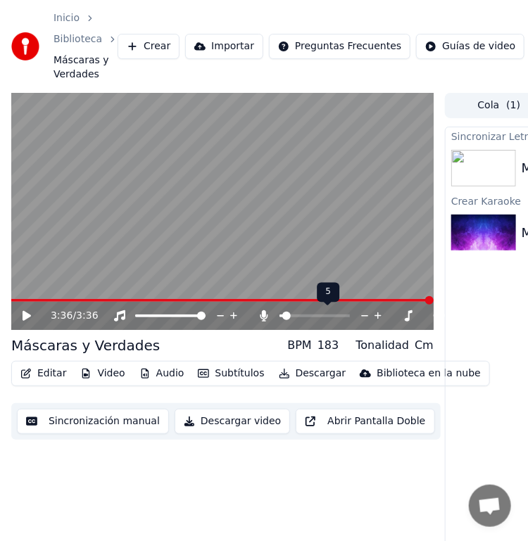
click at [377, 318] on icon at bounding box center [378, 316] width 13 height 14
click at [29, 317] on icon at bounding box center [29, 316] width 8 height 10
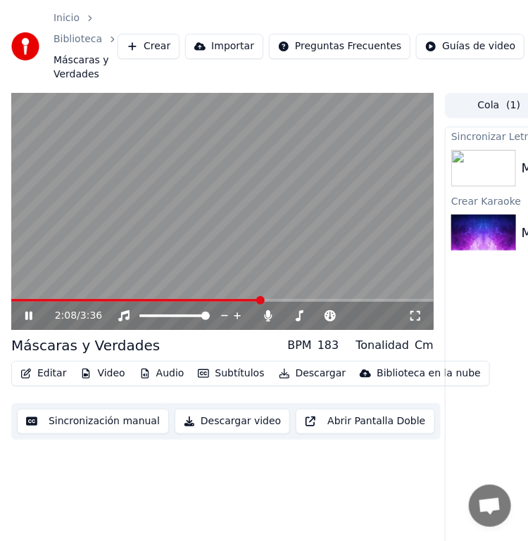
click at [260, 301] on span at bounding box center [136, 300] width 250 height 3
click at [251, 301] on span at bounding box center [137, 300] width 253 height 3
click at [253, 299] on span at bounding box center [132, 300] width 242 height 3
click at [13, 301] on span at bounding box center [12, 300] width 2 height 3
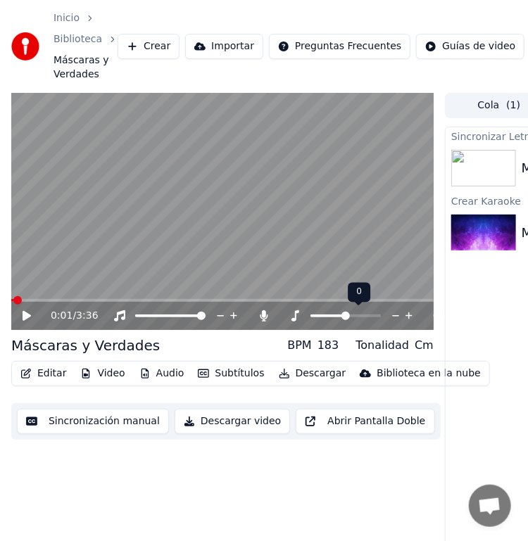
click at [326, 313] on div at bounding box center [358, 316] width 113 height 14
click at [398, 315] on icon at bounding box center [395, 316] width 13 height 14
click at [406, 315] on icon at bounding box center [409, 316] width 13 height 14
click at [362, 317] on icon at bounding box center [364, 316] width 13 height 14
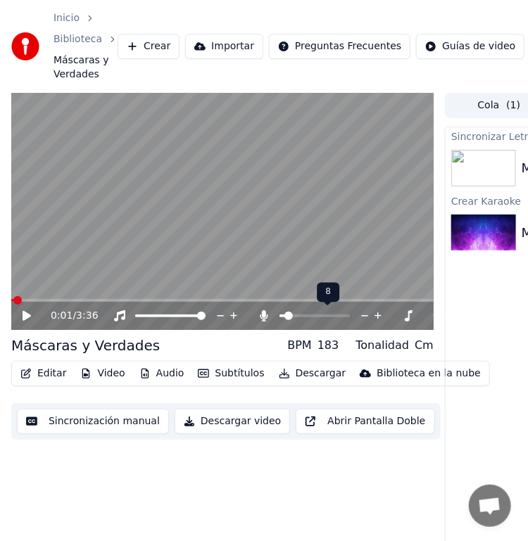
click at [362, 317] on icon at bounding box center [364, 316] width 13 height 14
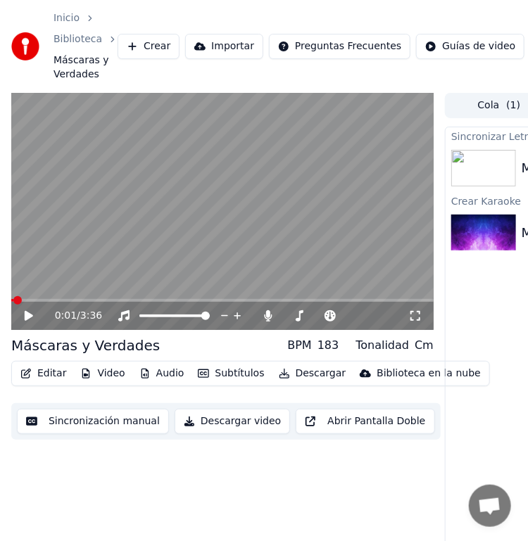
click at [27, 316] on icon at bounding box center [29, 316] width 8 height 10
click at [27, 314] on icon at bounding box center [28, 316] width 7 height 8
click at [366, 316] on icon at bounding box center [364, 316] width 7 height 1
click at [44, 300] on span at bounding box center [48, 300] width 8 height 8
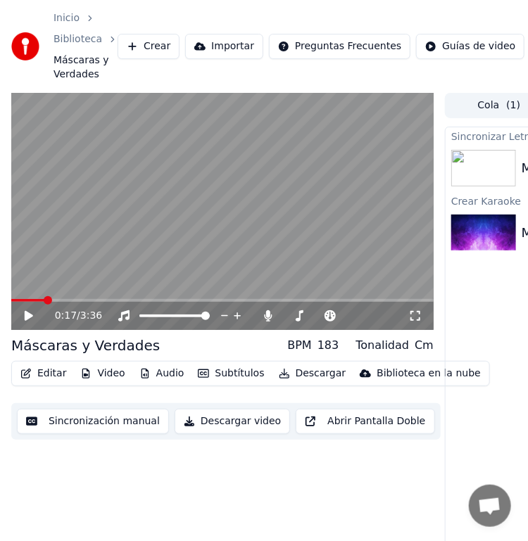
click at [27, 315] on icon at bounding box center [29, 316] width 8 height 10
click at [179, 251] on video at bounding box center [222, 212] width 422 height 238
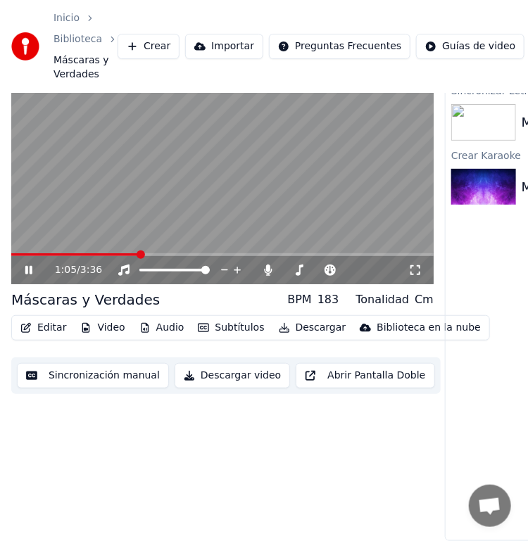
click at [165, 205] on video at bounding box center [222, 166] width 422 height 238
click at [131, 240] on video at bounding box center [222, 166] width 422 height 238
click at [256, 241] on video at bounding box center [222, 166] width 422 height 238
click at [246, 242] on video at bounding box center [222, 166] width 422 height 238
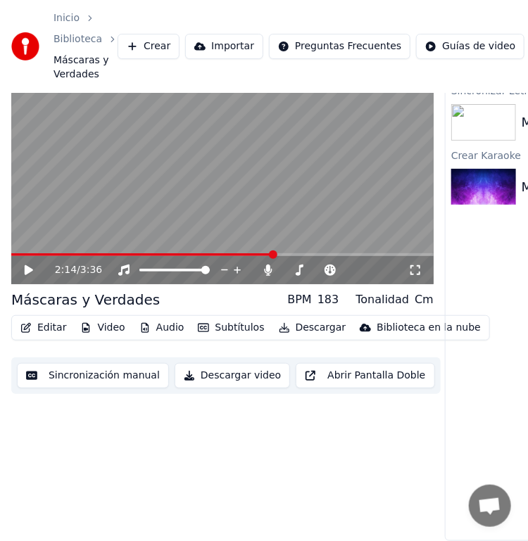
click at [246, 242] on video at bounding box center [222, 166] width 422 height 238
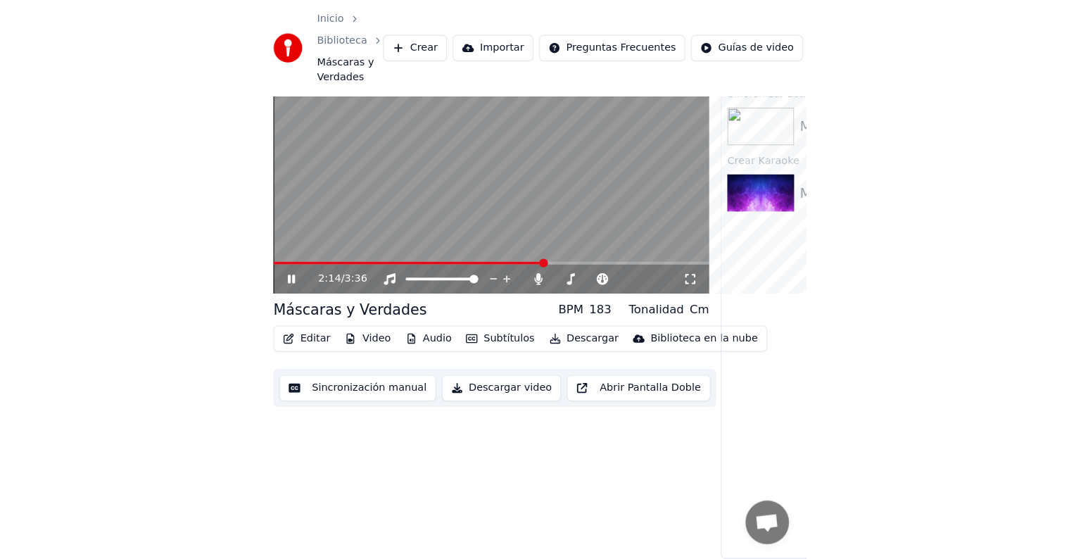
scroll to position [0, 0]
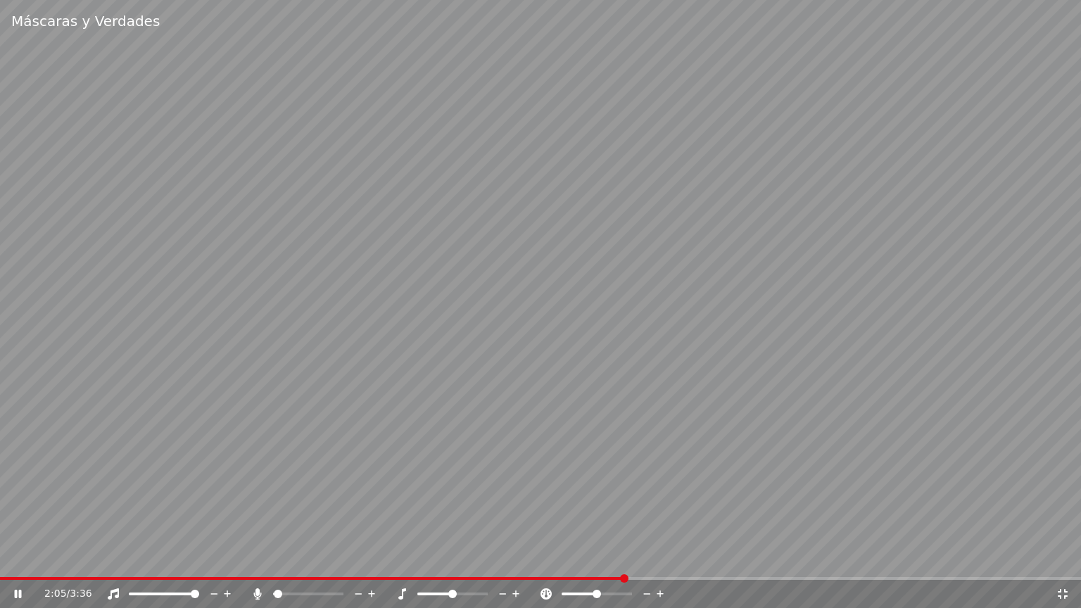
click at [539, 553] on span at bounding box center [624, 578] width 8 height 8
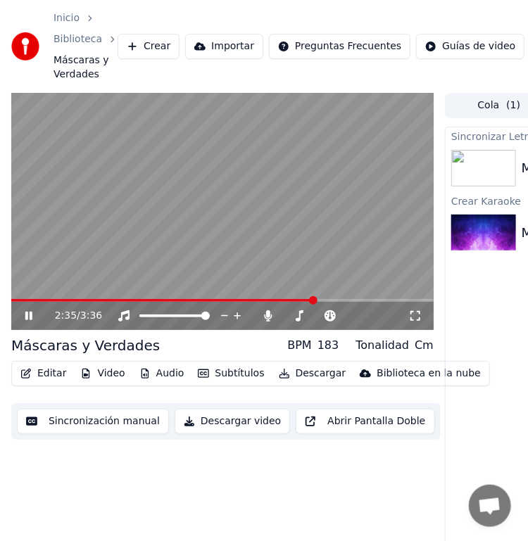
click at [27, 311] on icon at bounding box center [39, 315] width 32 height 11
